Goal: Task Accomplishment & Management: Use online tool/utility

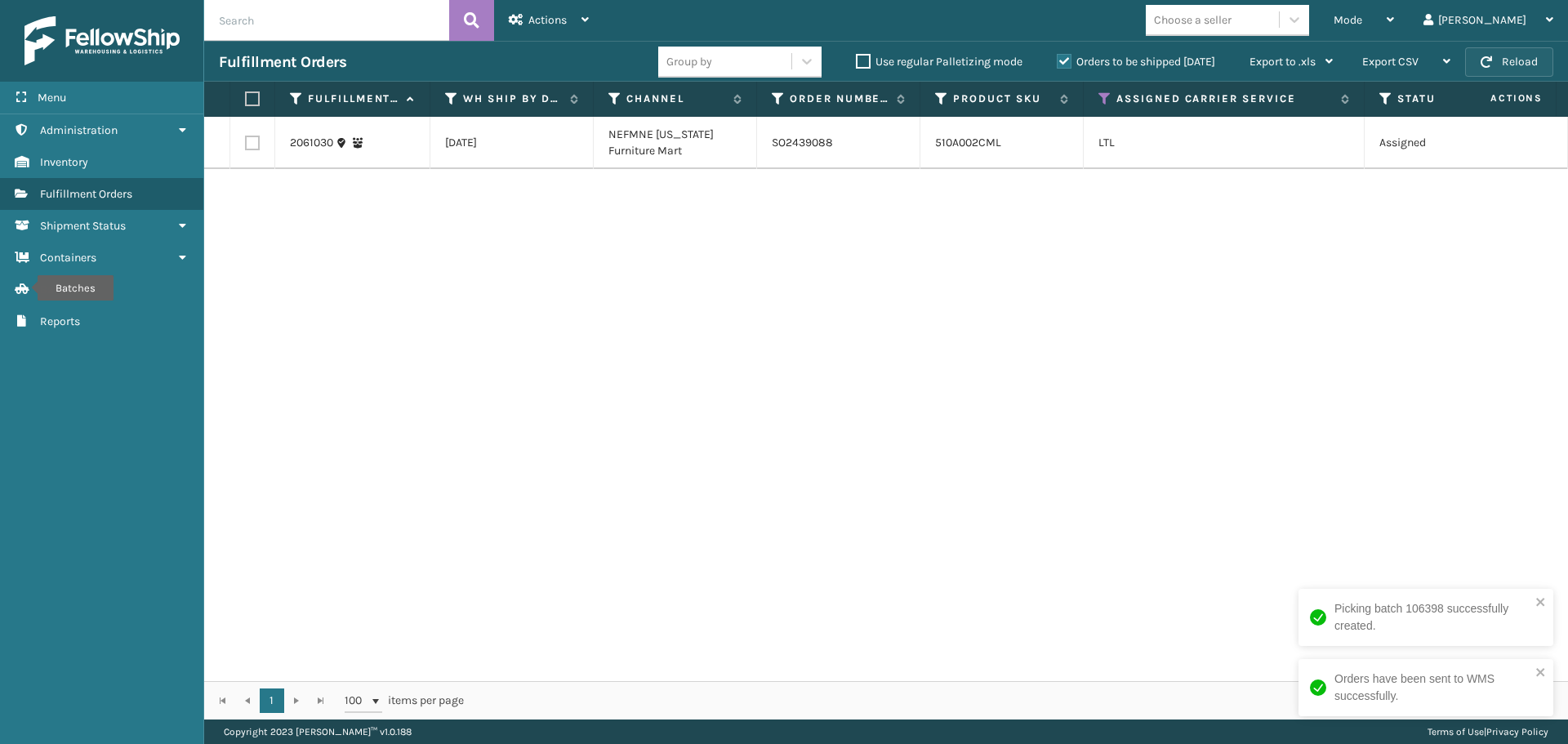
click at [1525, 59] on button "Reload" at bounding box center [1509, 62] width 88 height 29
click at [1515, 72] on button "Reload" at bounding box center [1509, 62] width 88 height 29
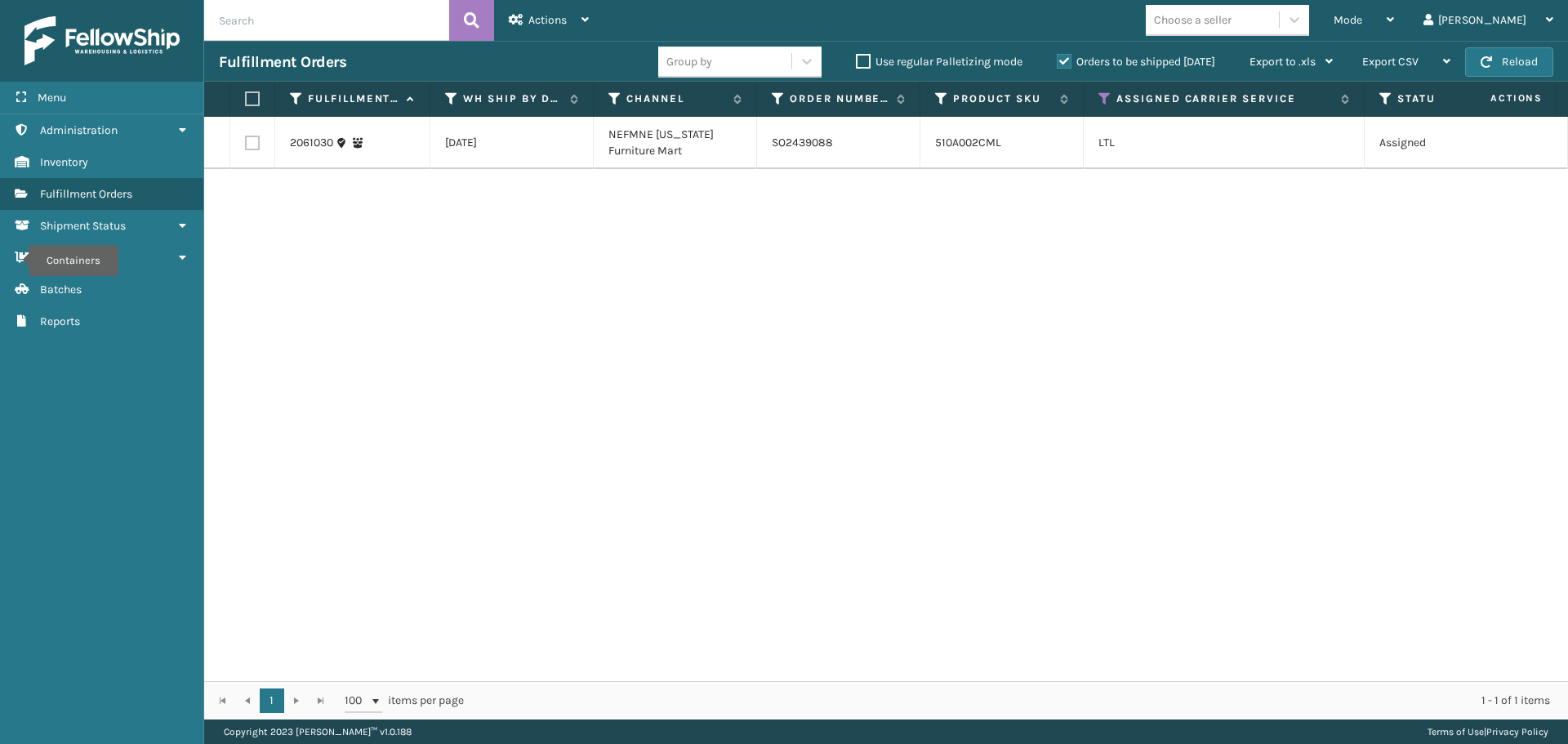
click at [251, 141] on label at bounding box center [252, 143] width 15 height 15
click at [246, 141] on input "checkbox" at bounding box center [245, 141] width 1 height 11
checkbox input "true"
click at [563, 26] on span "Actions" at bounding box center [547, 20] width 38 height 14
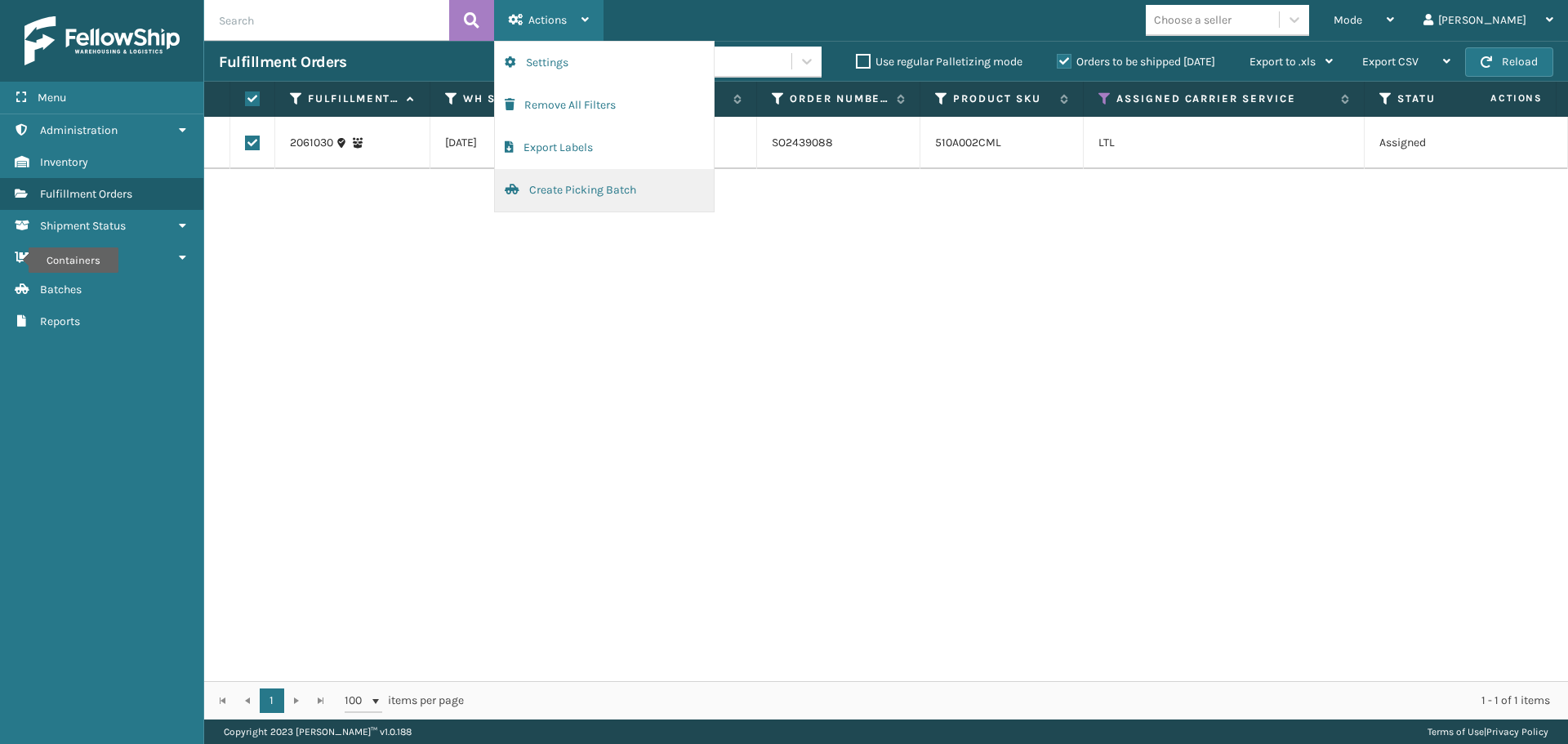
click at [592, 188] on button "Create Picking Batch" at bounding box center [605, 190] width 219 height 43
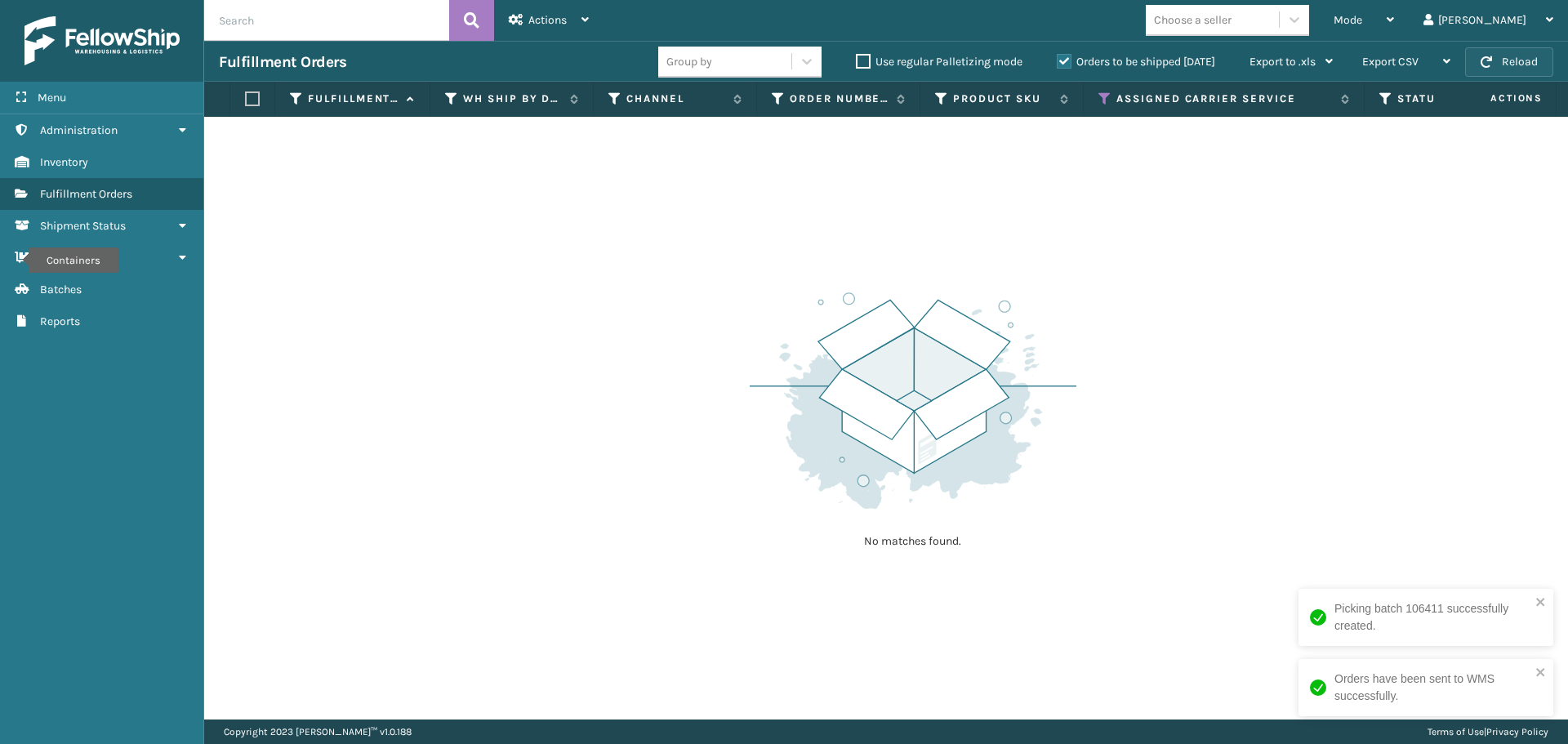
click at [1496, 61] on button "Reload" at bounding box center [1509, 62] width 88 height 29
click at [1528, 58] on button "Reload" at bounding box center [1509, 62] width 88 height 29
click at [1527, 60] on button "Reload" at bounding box center [1509, 62] width 88 height 29
click at [1528, 64] on button "Reload" at bounding box center [1509, 62] width 88 height 29
